Goal: Information Seeking & Learning: Learn about a topic

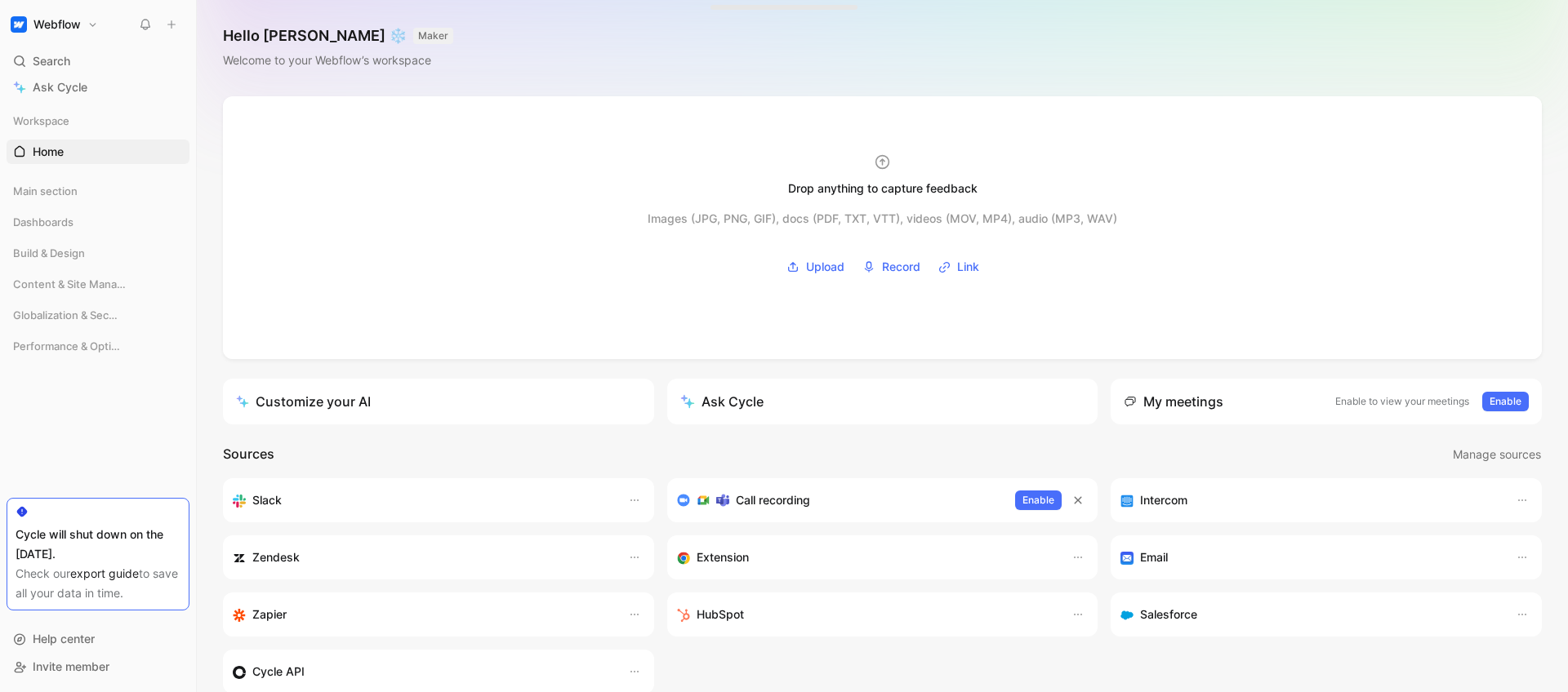
click at [39, 166] on div "Workspace Home G then H" at bounding box center [97, 143] width 183 height 69
click at [58, 186] on span "Main section" at bounding box center [45, 191] width 65 height 16
click at [74, 236] on link "Voice of Customer" at bounding box center [97, 248] width 183 height 25
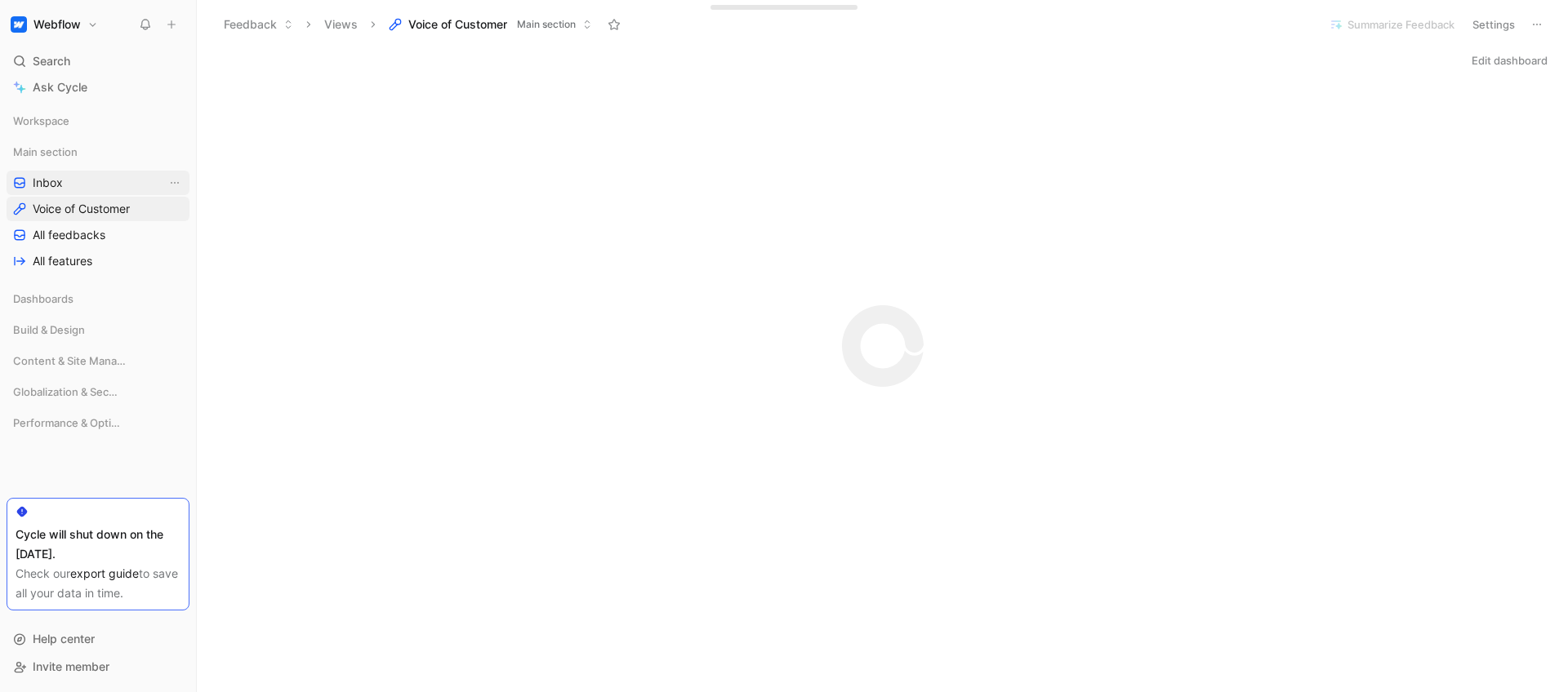
click at [88, 183] on link "Inbox" at bounding box center [97, 183] width 183 height 25
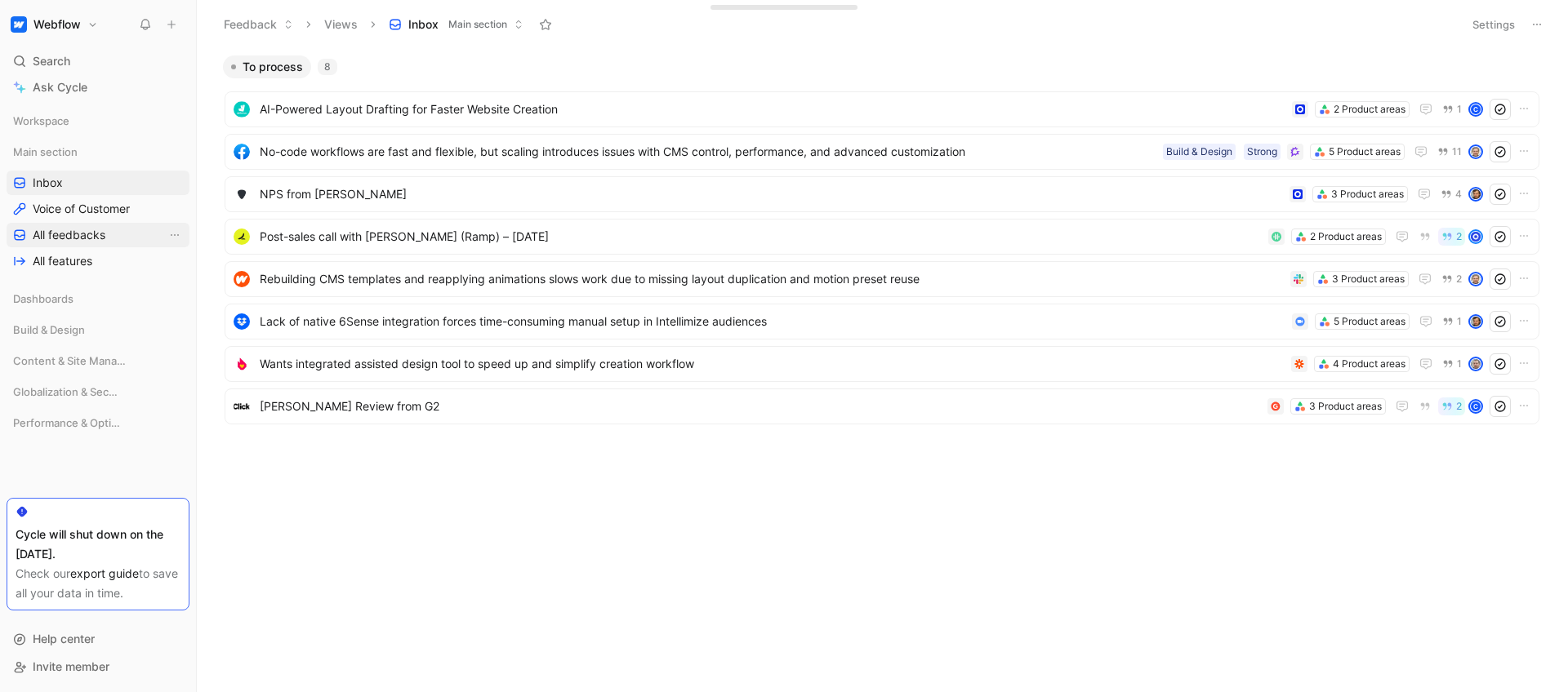
click at [94, 234] on span "All feedbacks" at bounding box center [69, 235] width 73 height 16
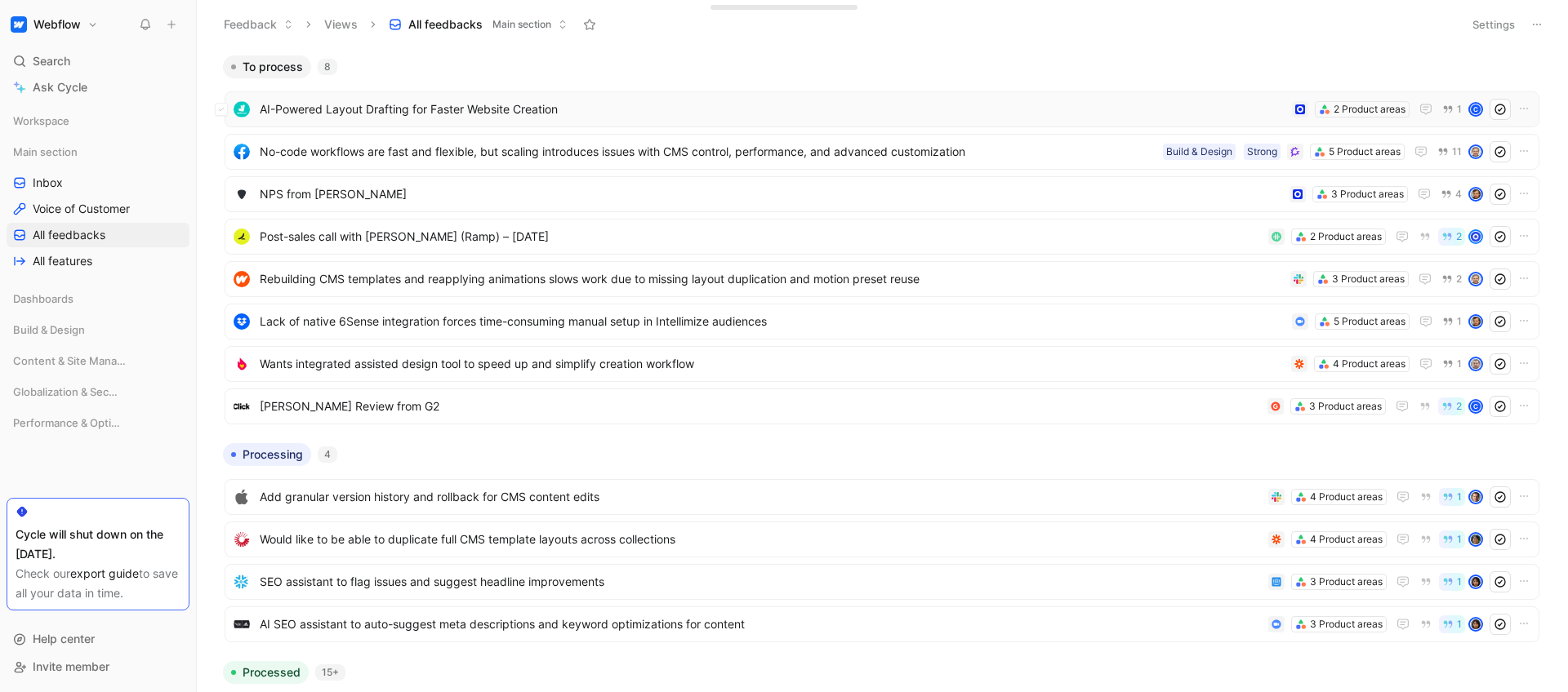
click at [426, 117] on span "AI-Powered Layout Drafting for Faster Website Creation" at bounding box center [773, 110] width 1026 height 19
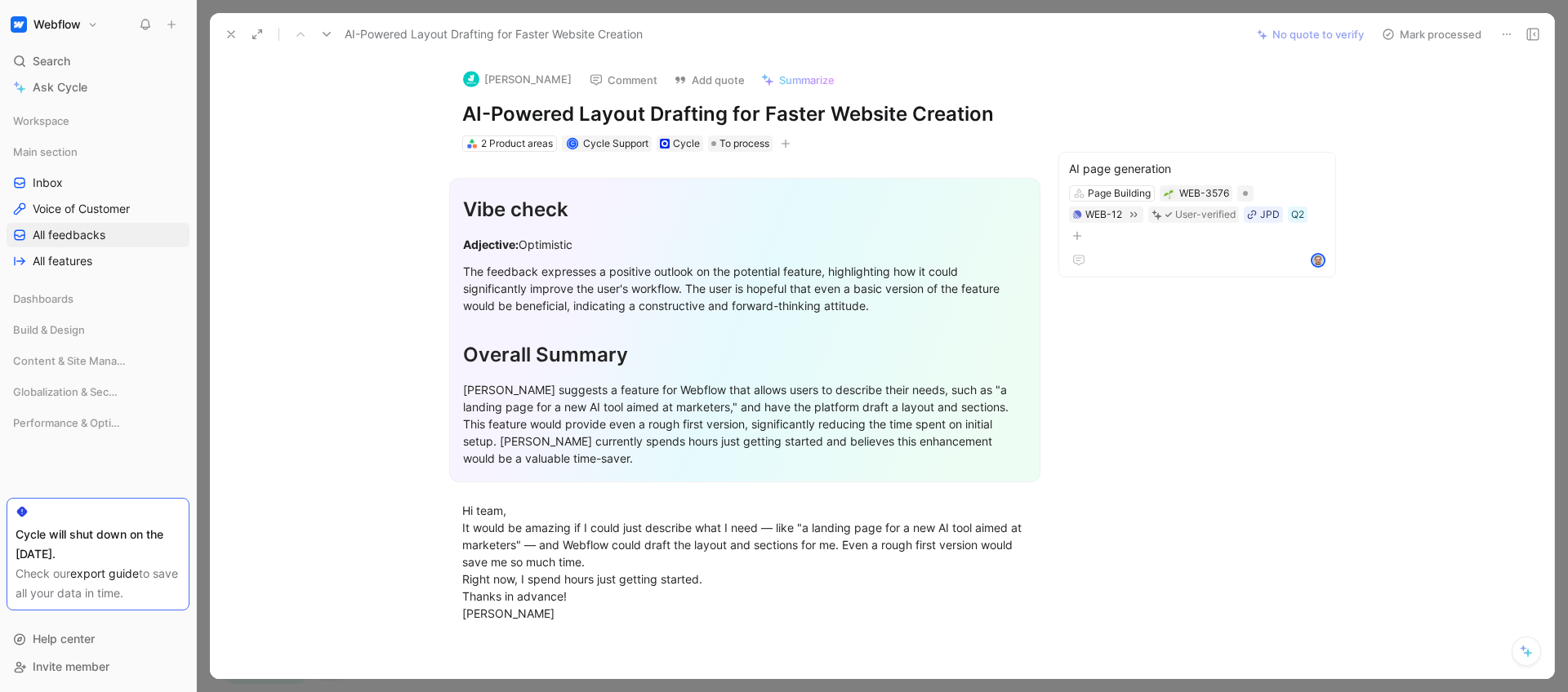
click at [667, 362] on div "Overall Summary" at bounding box center [745, 354] width 563 height 29
